Goal: Task Accomplishment & Management: Manage account settings

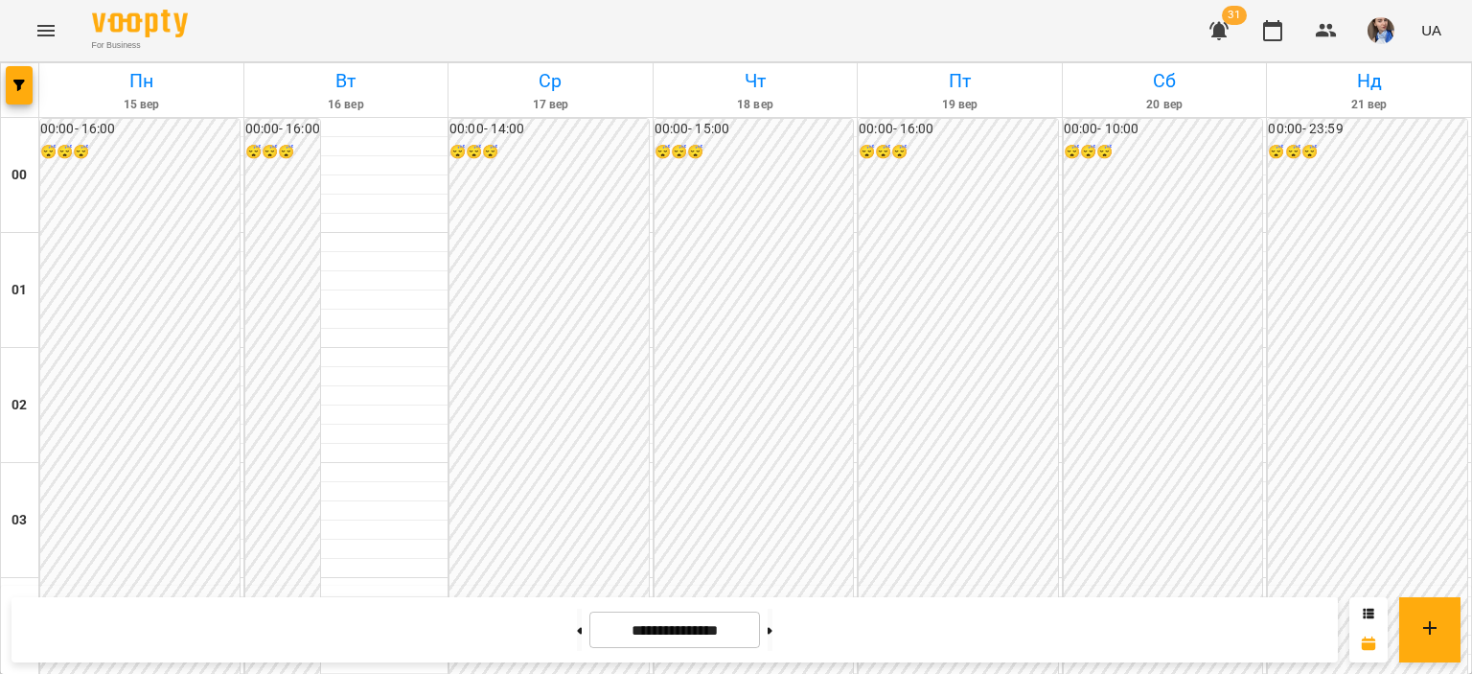
scroll to position [1715, 0]
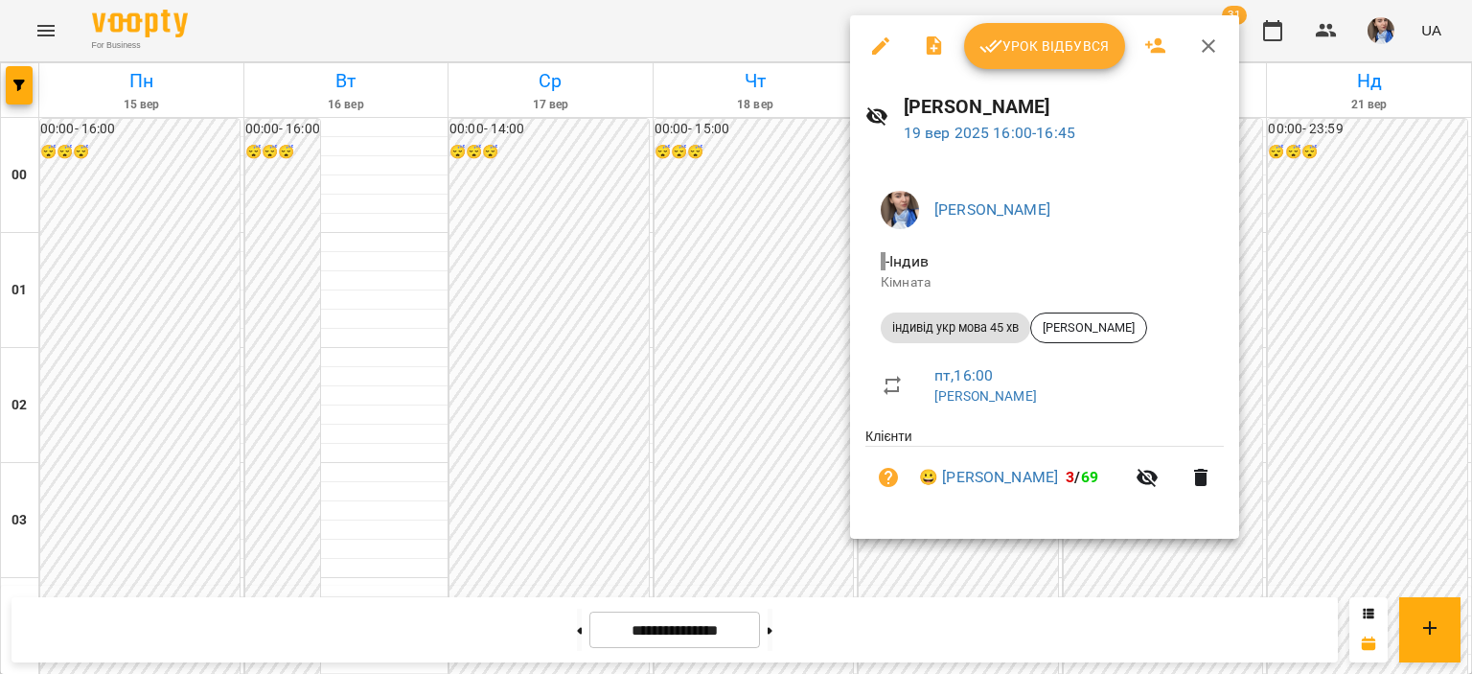
click at [1005, 35] on span "Урок відбувся" at bounding box center [1045, 46] width 130 height 23
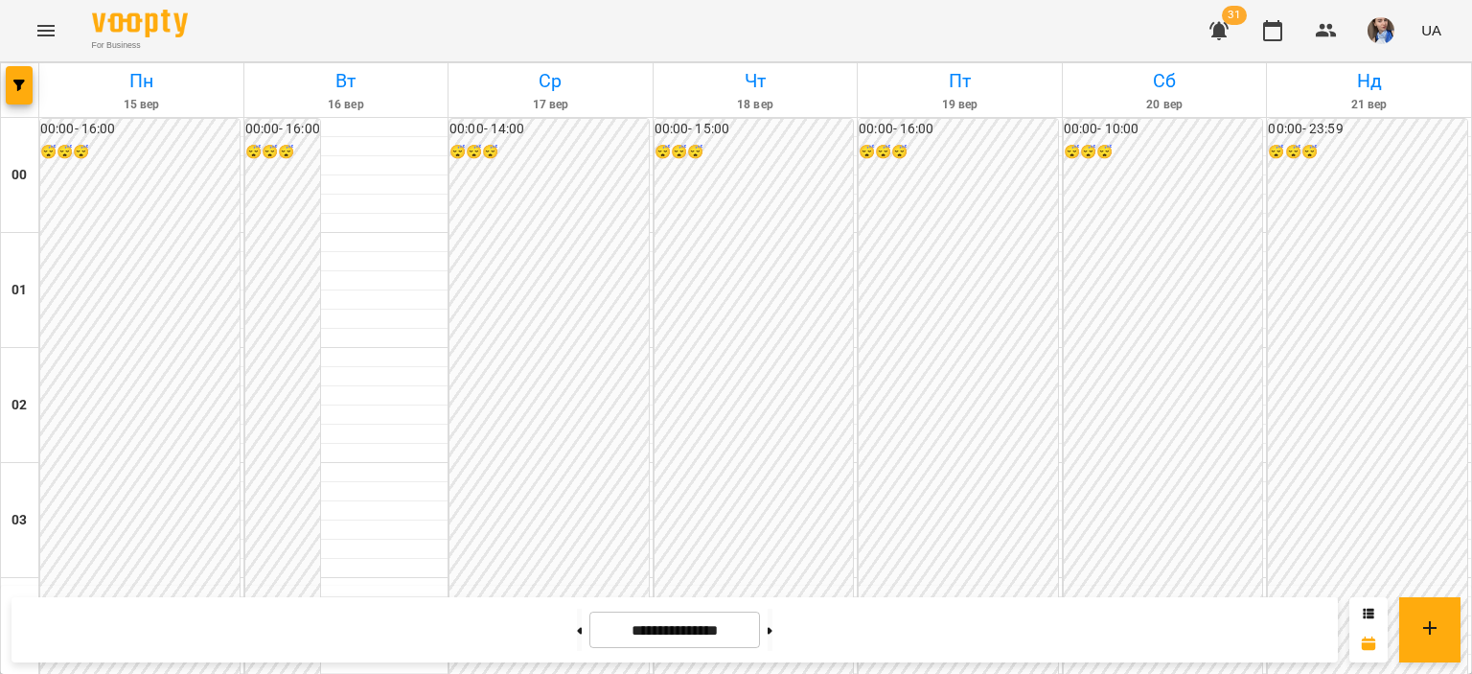
scroll to position [2013, 0]
click at [773, 617] on button at bounding box center [770, 630] width 5 height 42
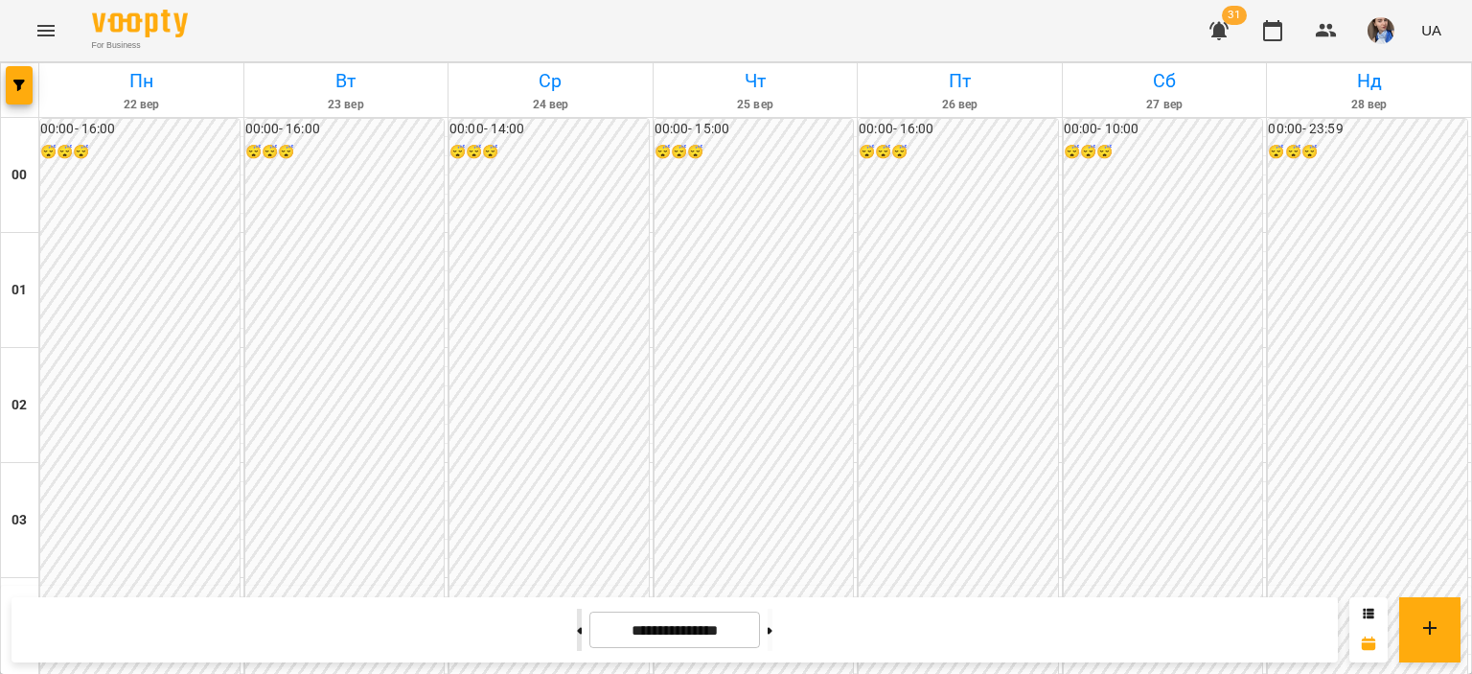
click at [577, 640] on button at bounding box center [579, 630] width 5 height 42
type input "**********"
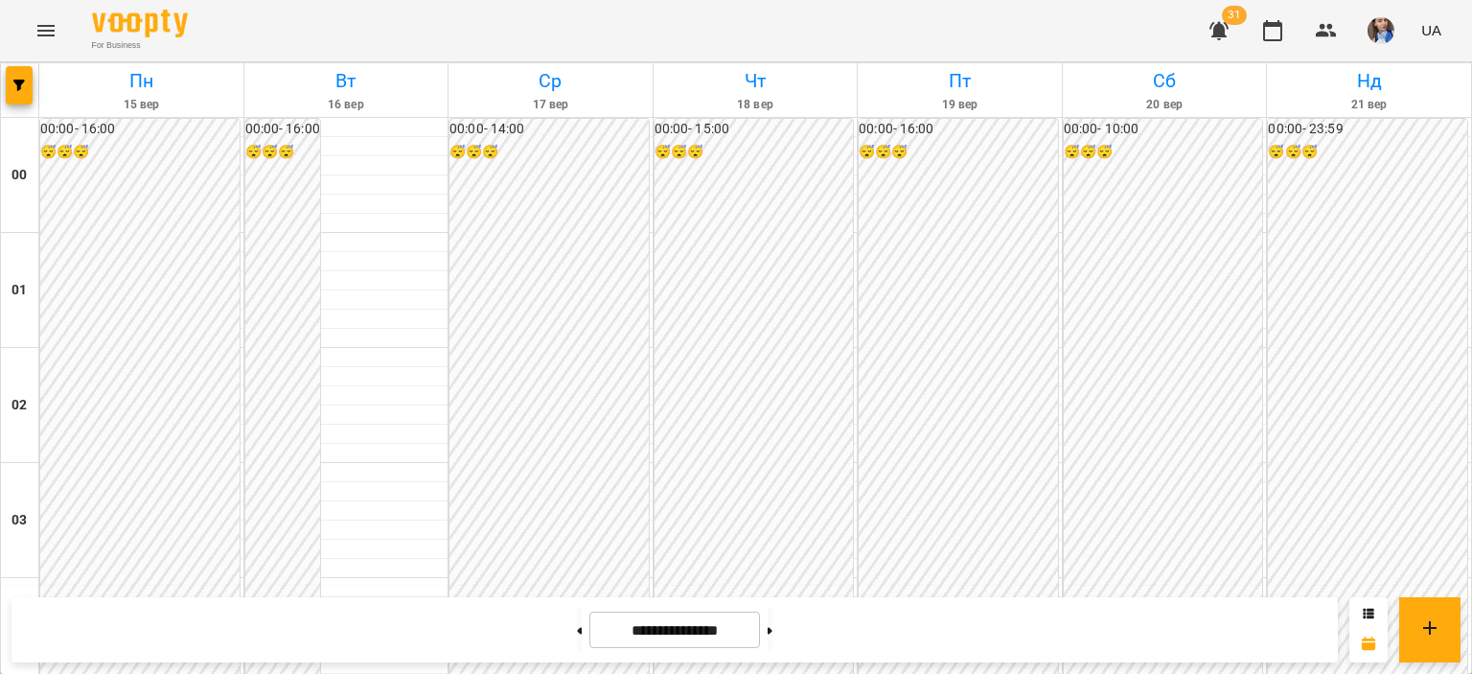
scroll to position [1821, 0]
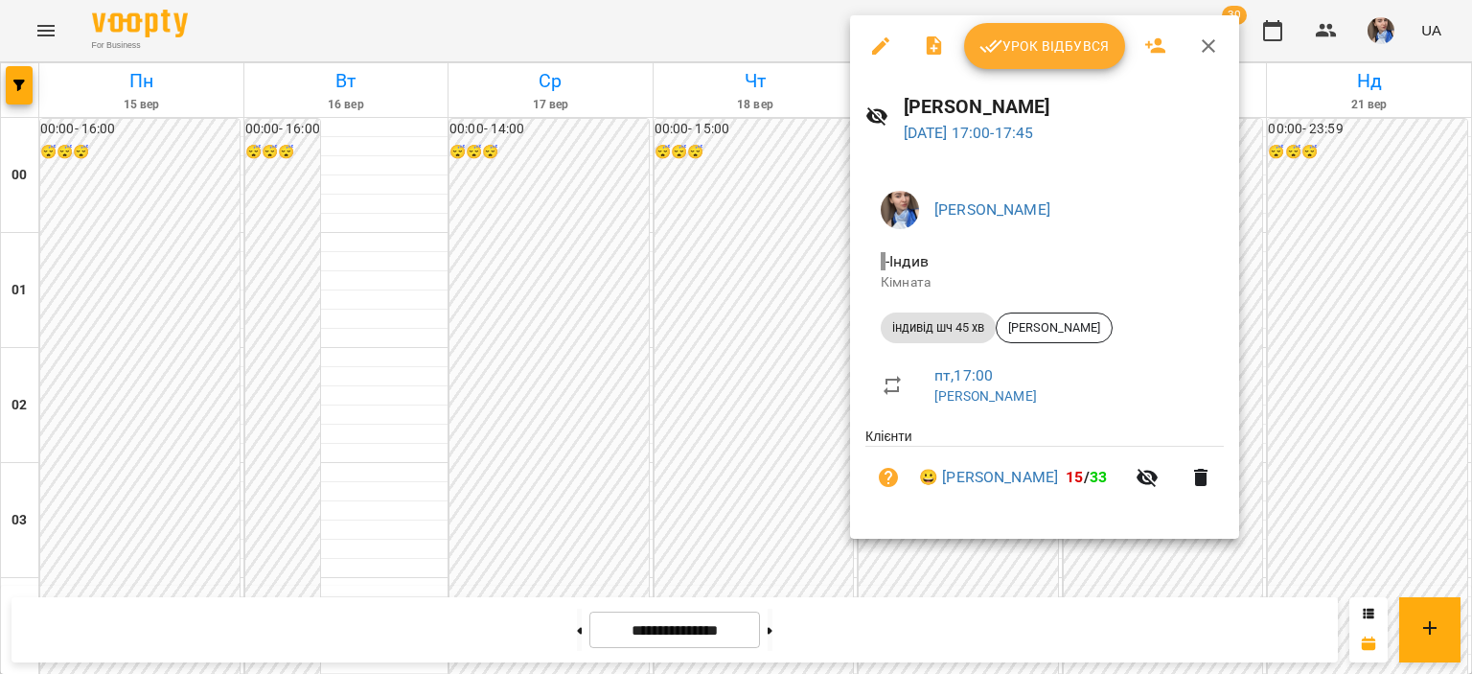
click at [1031, 72] on div "Урок відбувся" at bounding box center [1044, 45] width 389 height 61
click at [1031, 41] on span "Урок відбувся" at bounding box center [1045, 46] width 130 height 23
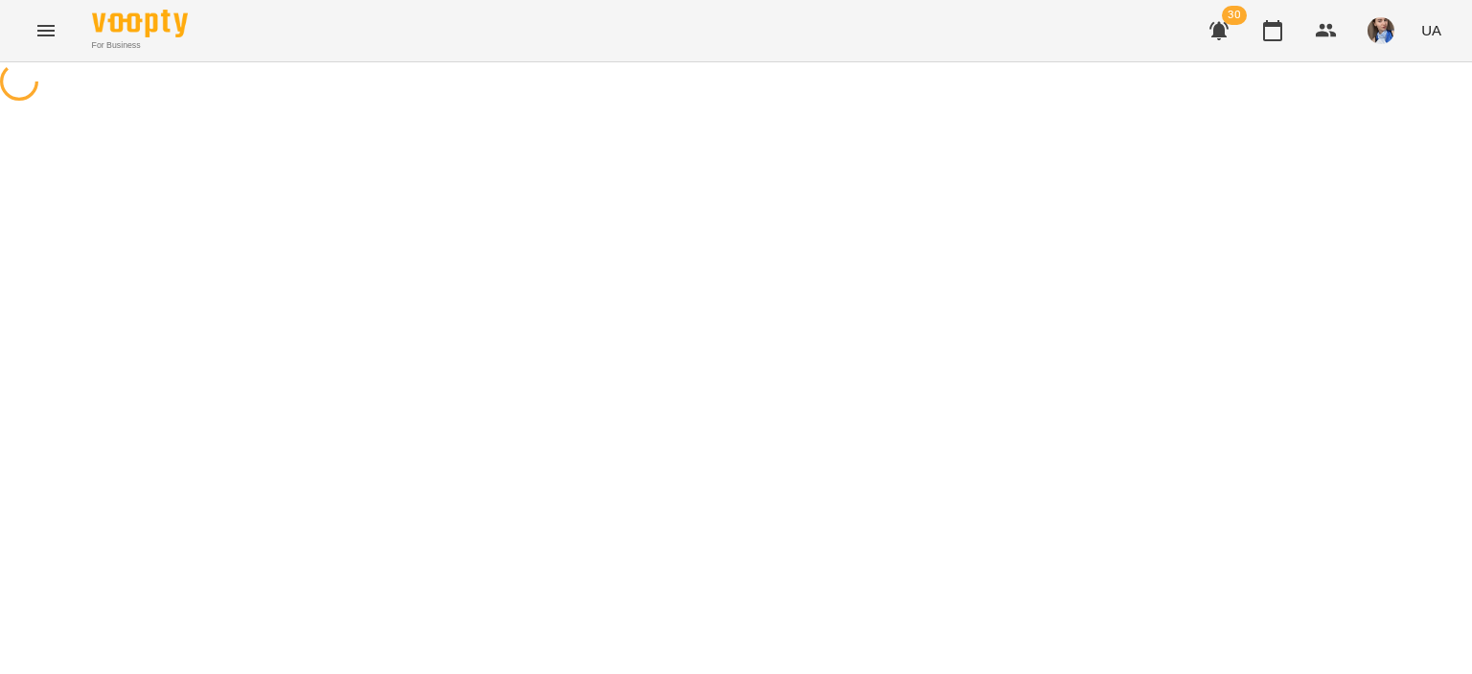
drag, startPoint x: 1011, startPoint y: 237, endPoint x: 1002, endPoint y: 207, distance: 31.2
click at [1012, 105] on div at bounding box center [736, 83] width 1472 height 43
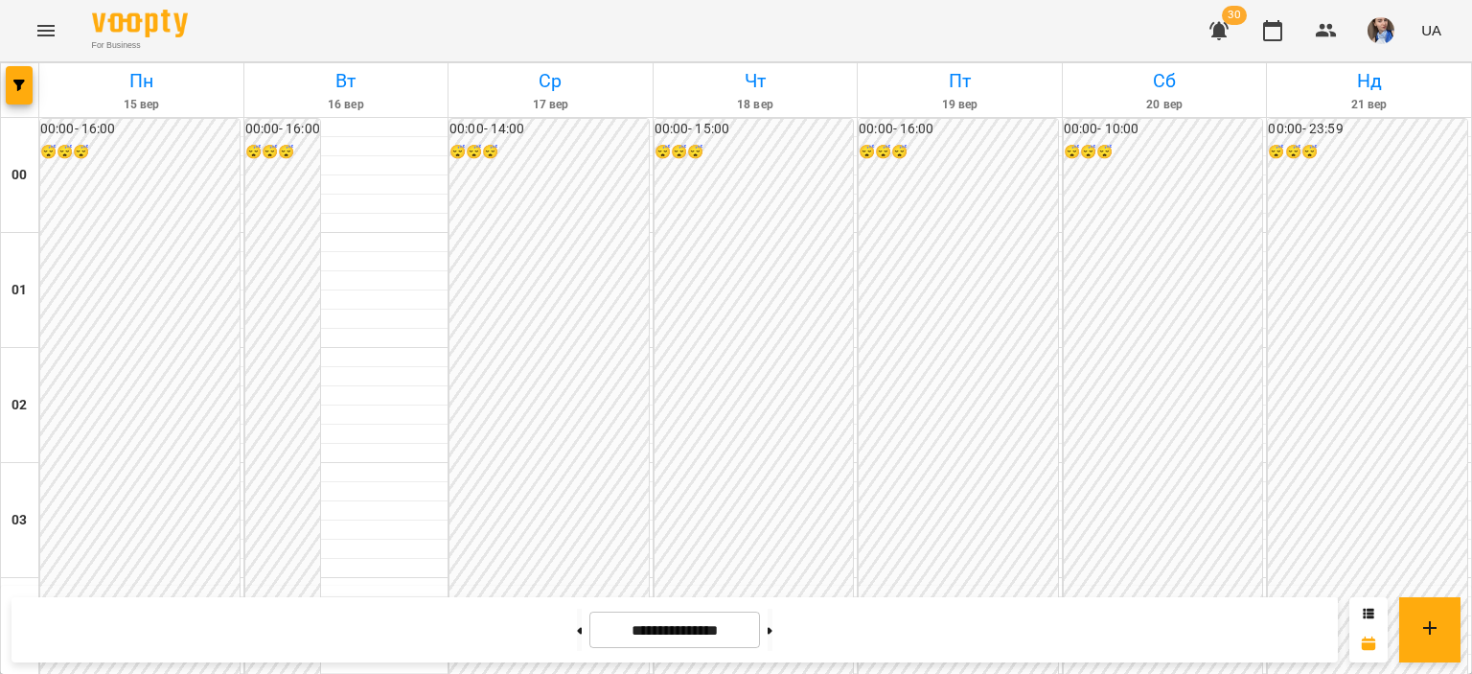
scroll to position [1725, 0]
click at [773, 634] on button at bounding box center [770, 630] width 5 height 42
drag, startPoint x: 778, startPoint y: 634, endPoint x: 818, endPoint y: 589, distance: 59.8
click at [773, 634] on button at bounding box center [770, 630] width 5 height 42
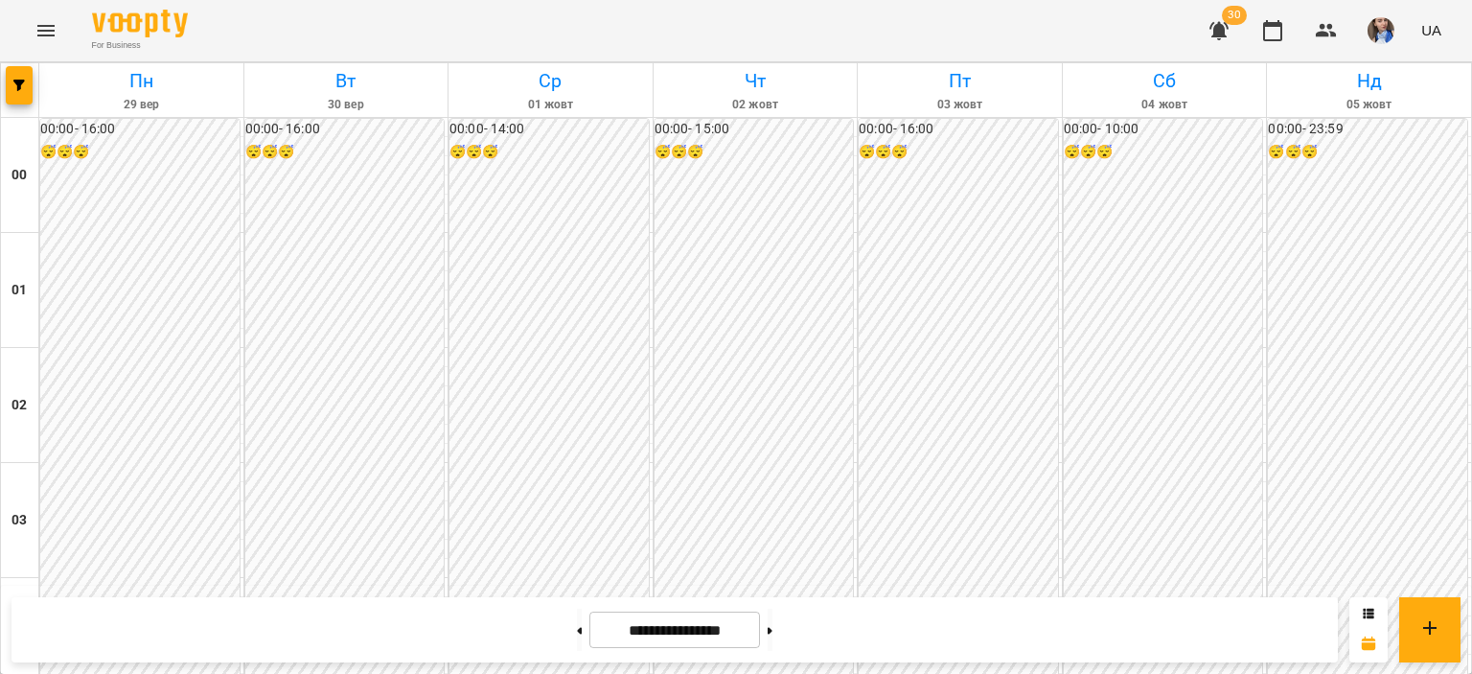
scroll to position [1917, 0]
click at [577, 624] on button at bounding box center [579, 630] width 5 height 42
drag, startPoint x: 544, startPoint y: 623, endPoint x: 555, endPoint y: 600, distance: 25.3
click at [577, 623] on button at bounding box center [579, 630] width 5 height 42
type input "**********"
